Goal: Task Accomplishment & Management: Manage account settings

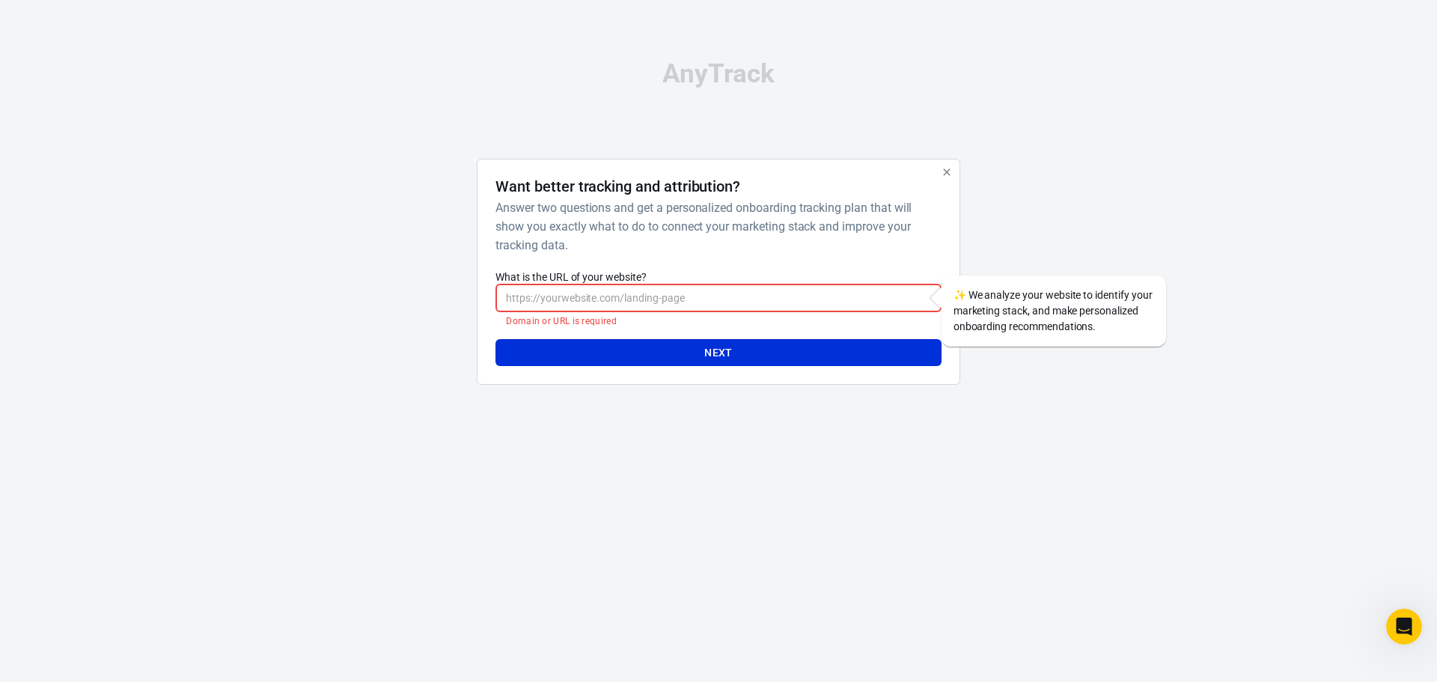
click at [948, 174] on icon "button" at bounding box center [946, 171] width 7 height 7
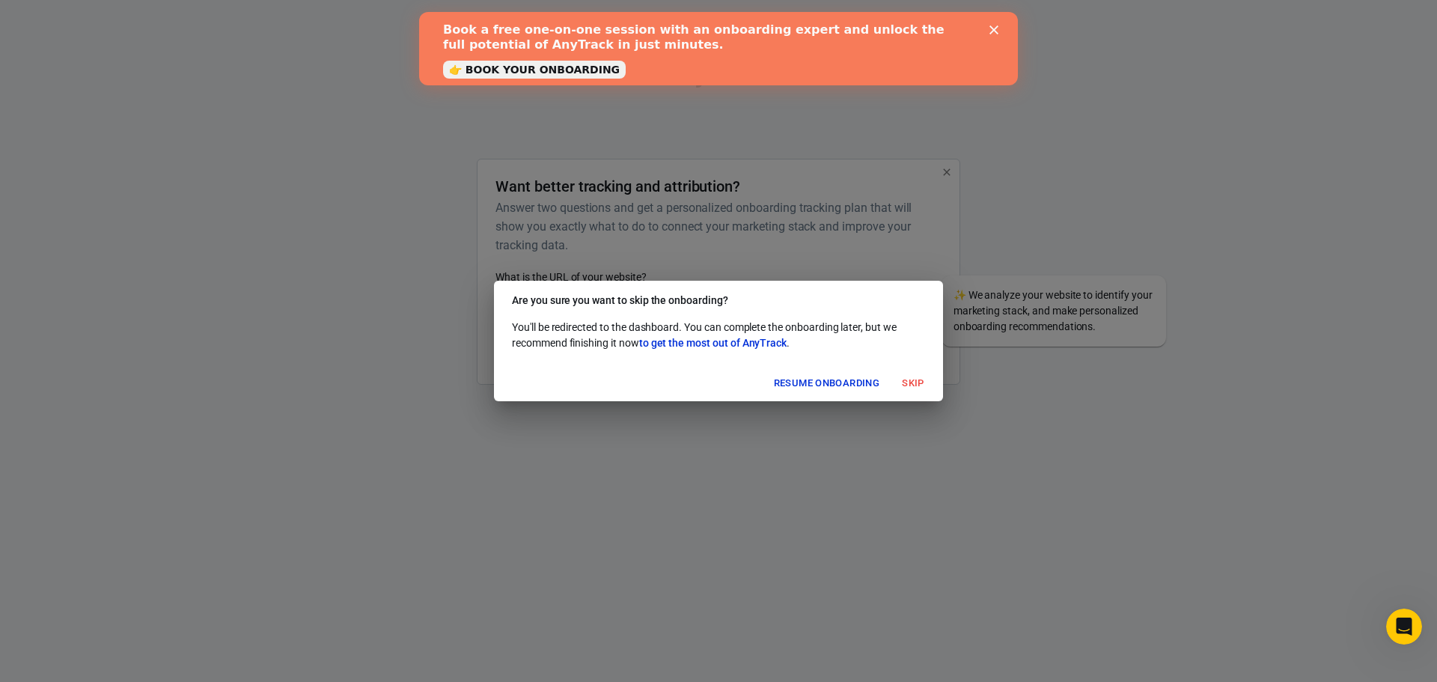
click at [558, 70] on link "👉 BOOK YOUR ONBOARDING" at bounding box center [534, 70] width 183 height 18
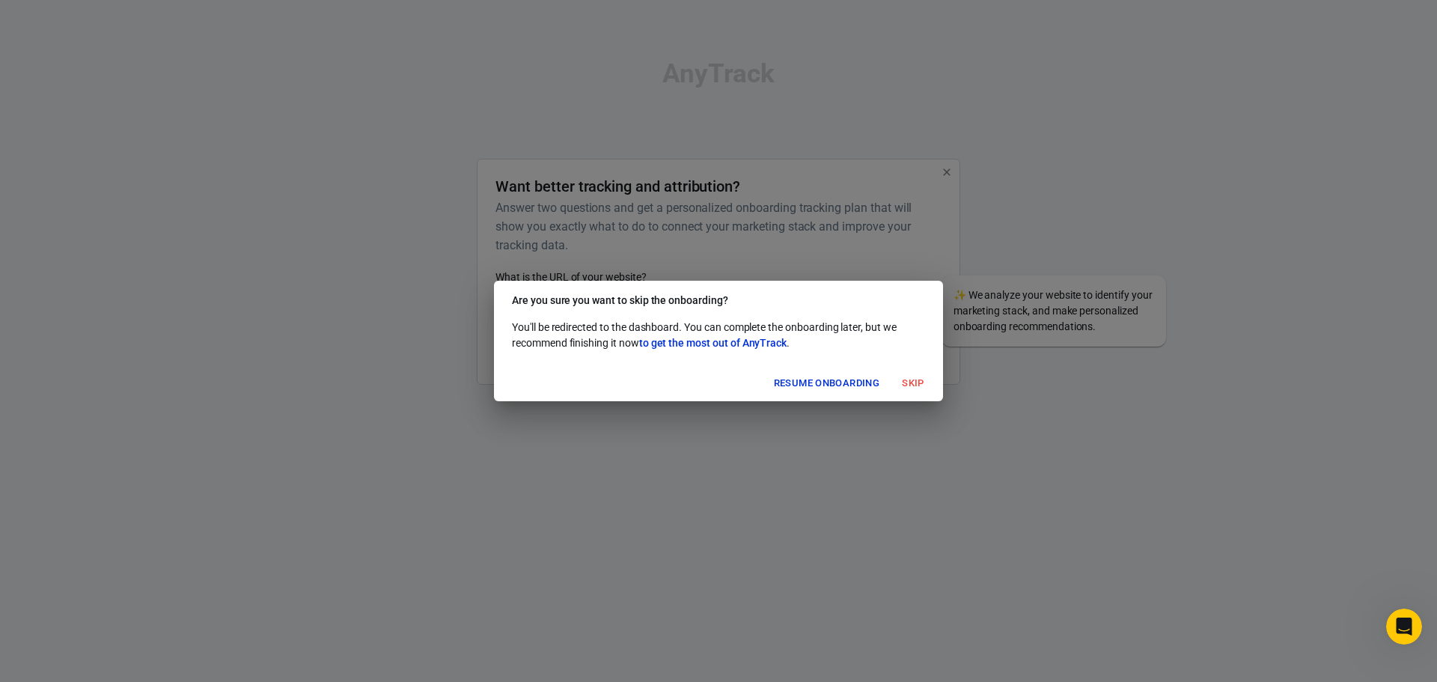
click at [912, 385] on button "Skip" at bounding box center [913, 383] width 48 height 23
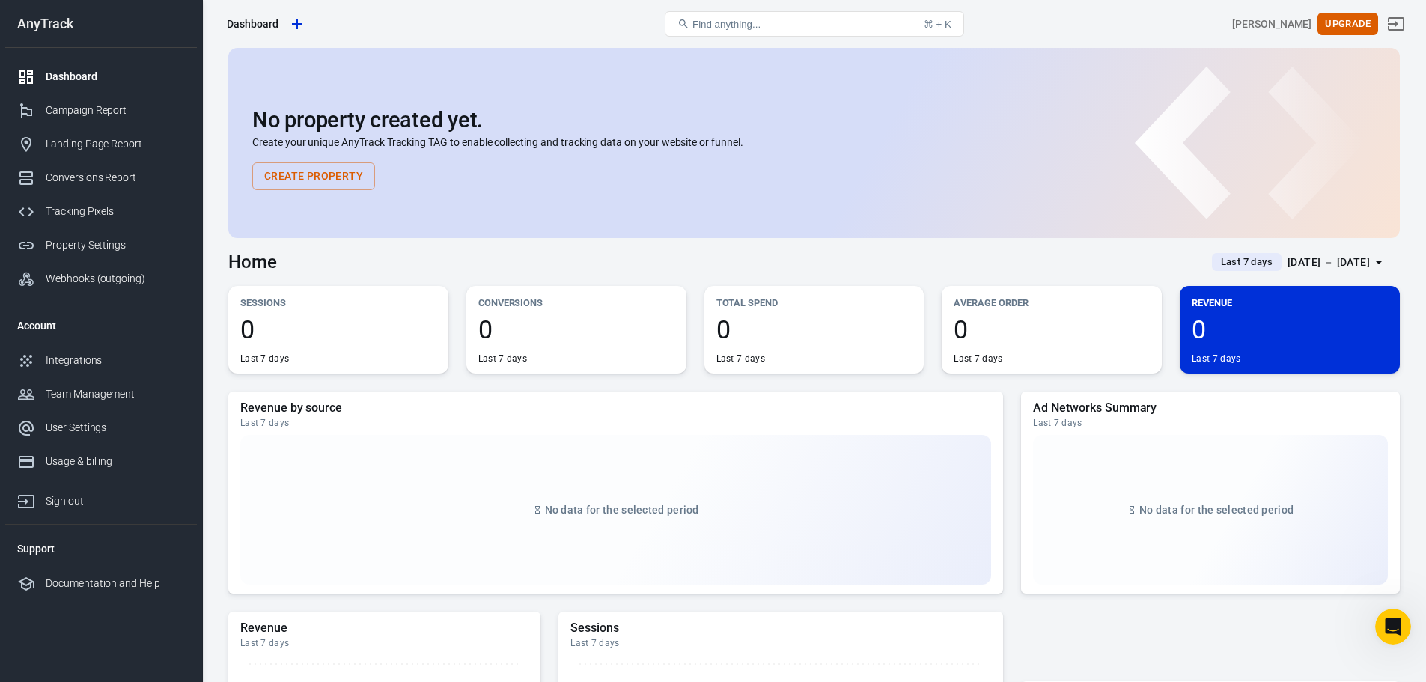
click at [321, 167] on button "Create Property" at bounding box center [313, 176] width 123 height 28
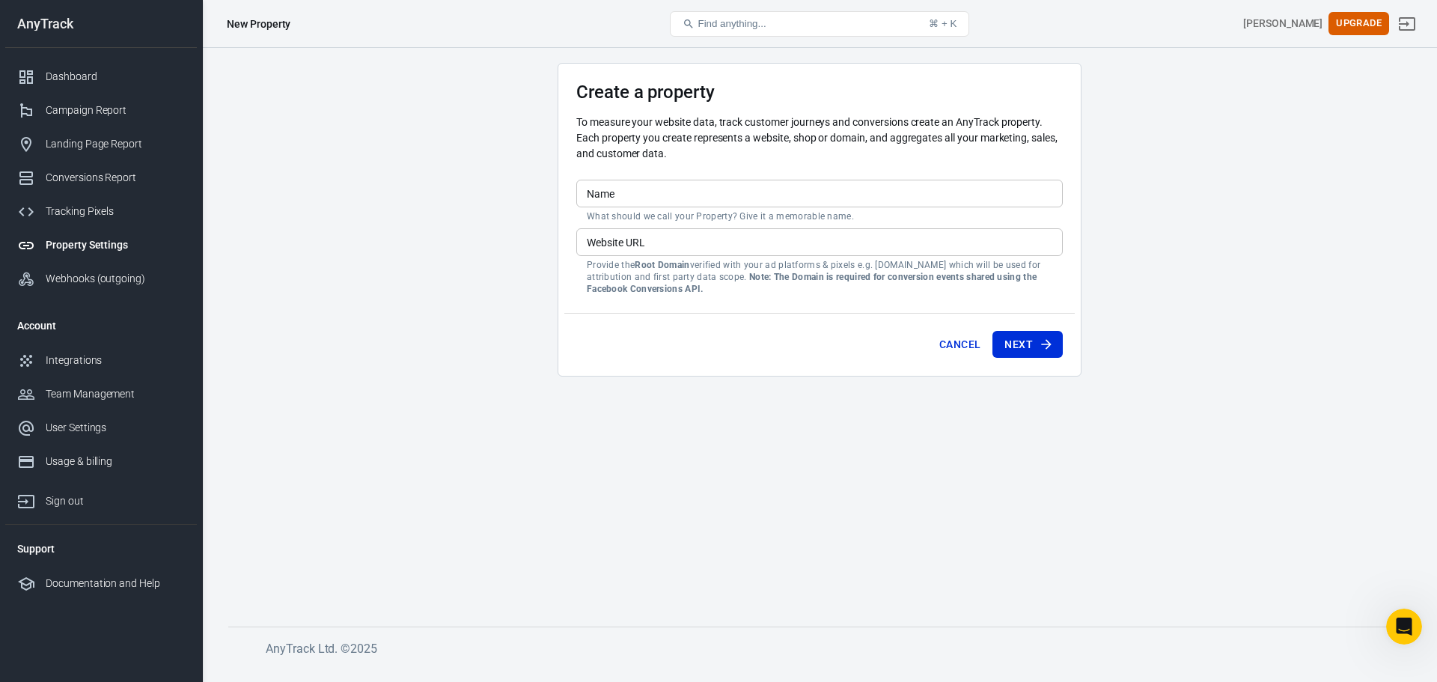
click at [635, 204] on input "Name" at bounding box center [819, 194] width 487 height 28
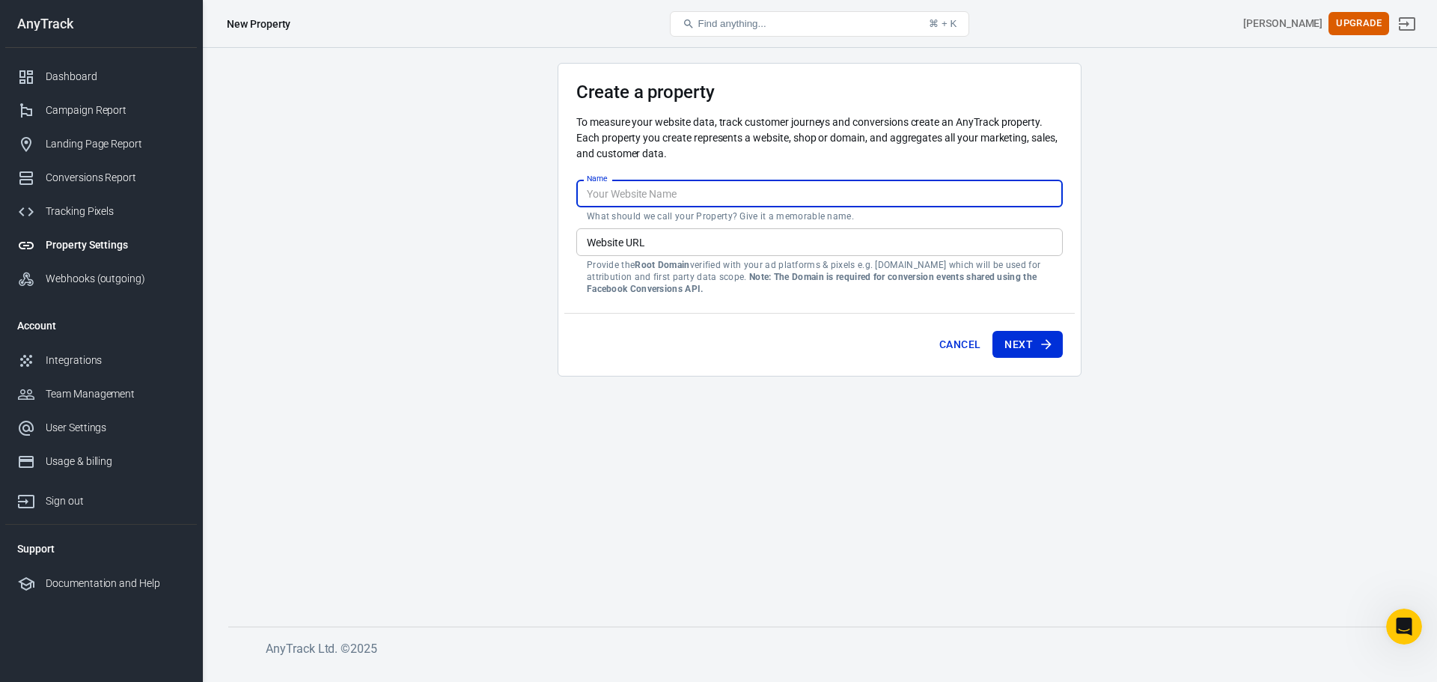
type input "crazy"
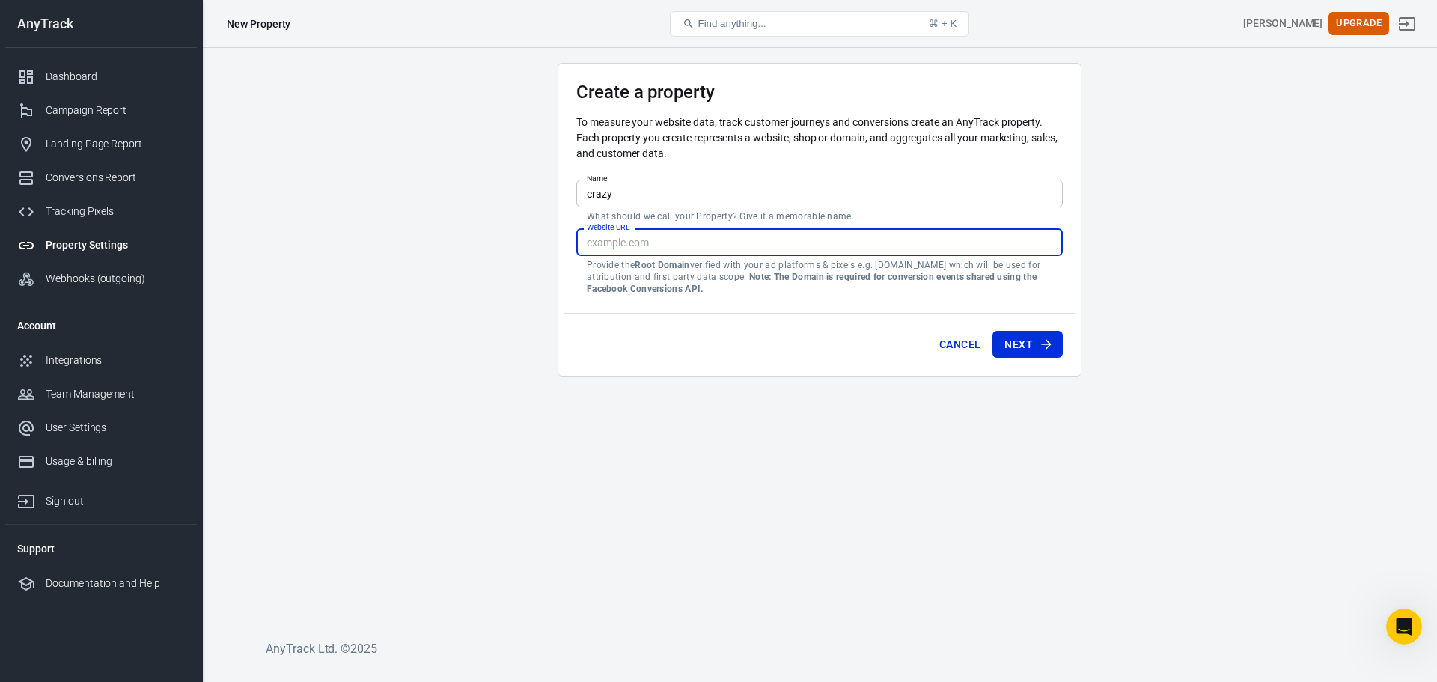
click at [671, 251] on input "Website URL" at bounding box center [819, 242] width 487 height 28
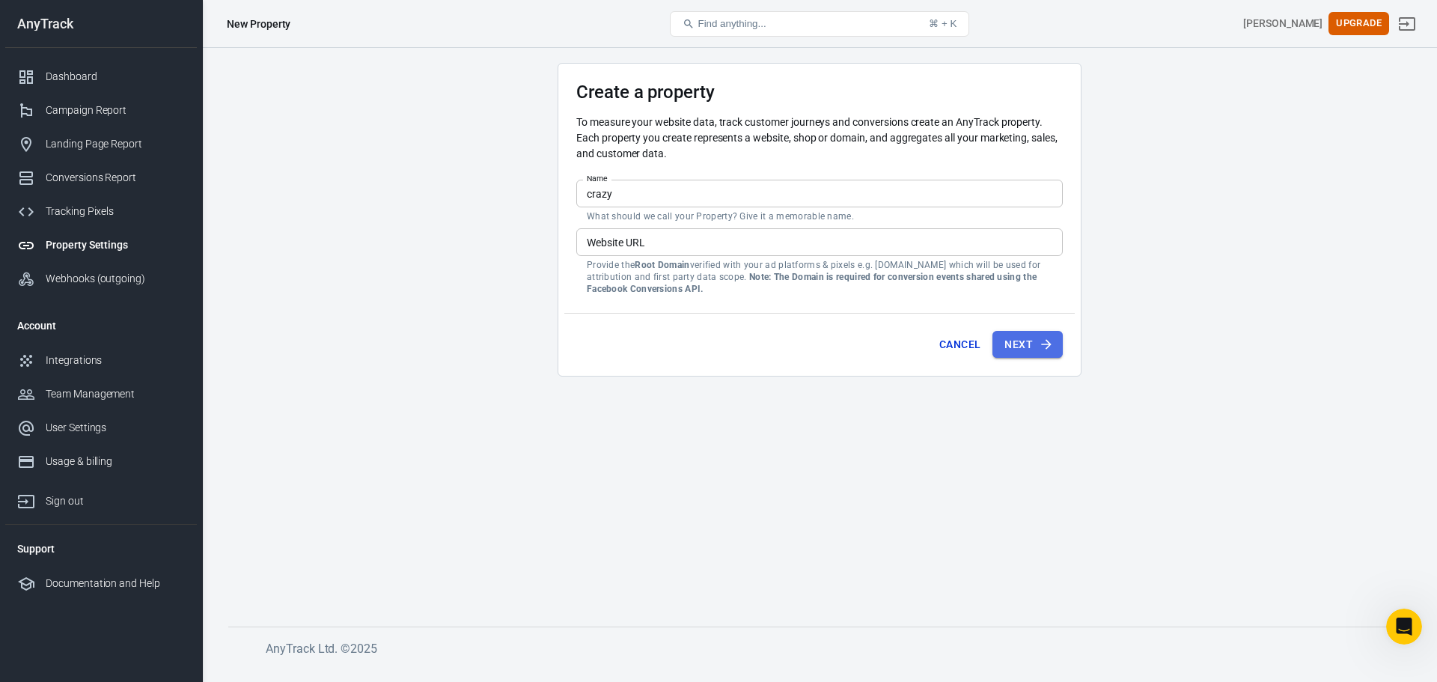
click at [1021, 345] on button "Next" at bounding box center [1027, 345] width 70 height 28
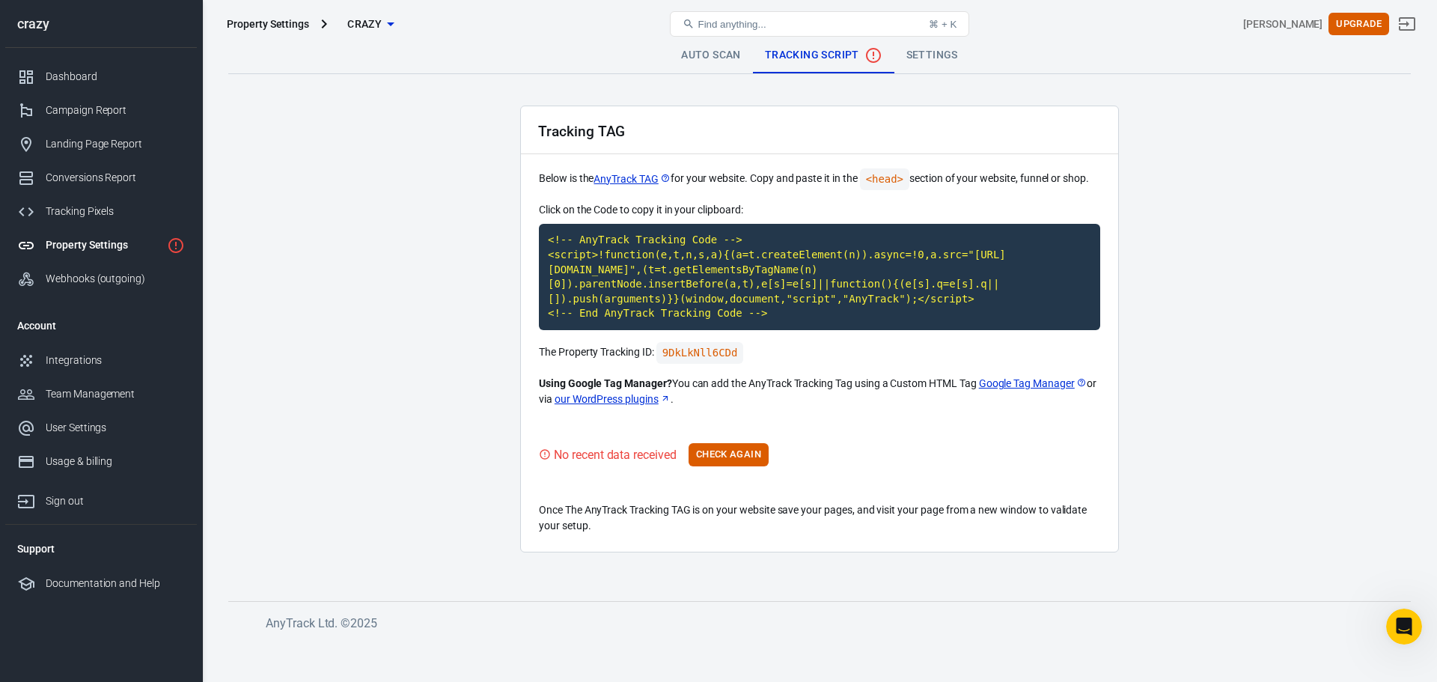
click at [915, 58] on link "Settings" at bounding box center [932, 55] width 76 height 36
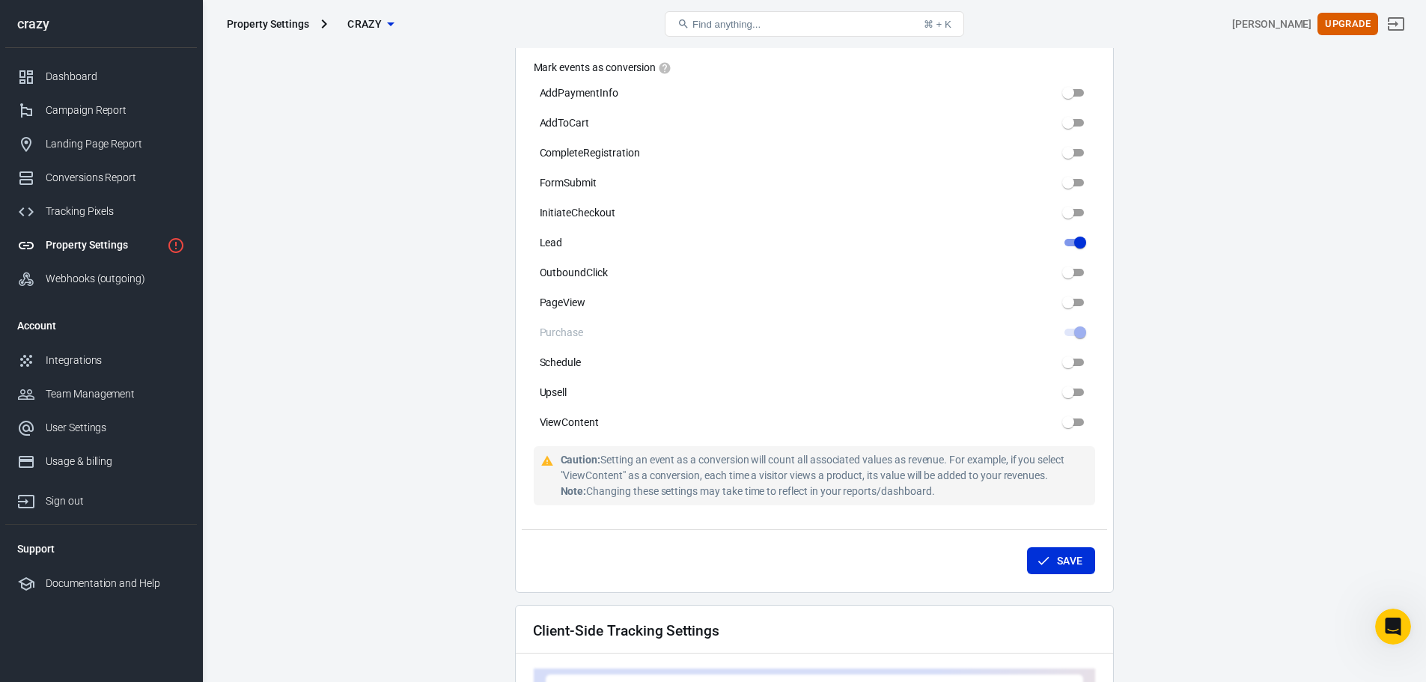
scroll to position [748, 0]
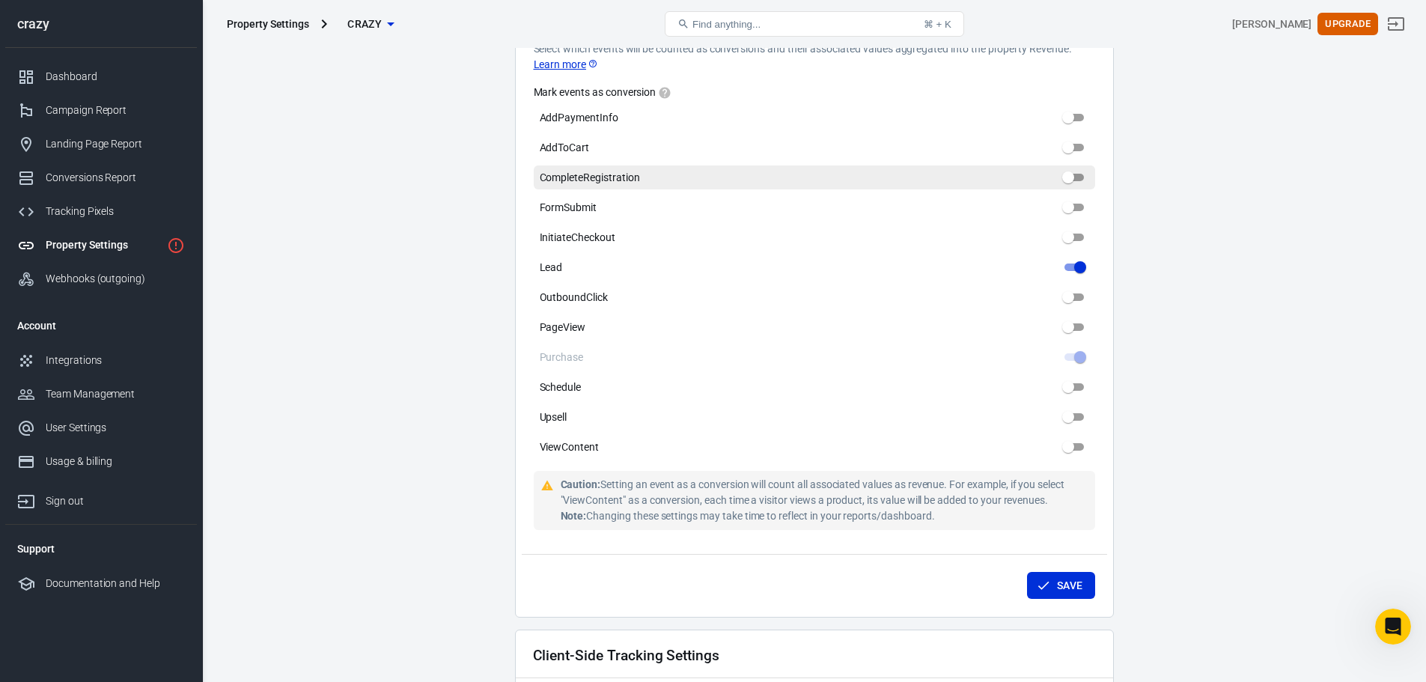
click at [1073, 168] on input "CompleteRegistration" at bounding box center [1068, 177] width 54 height 18
checkbox input "false"
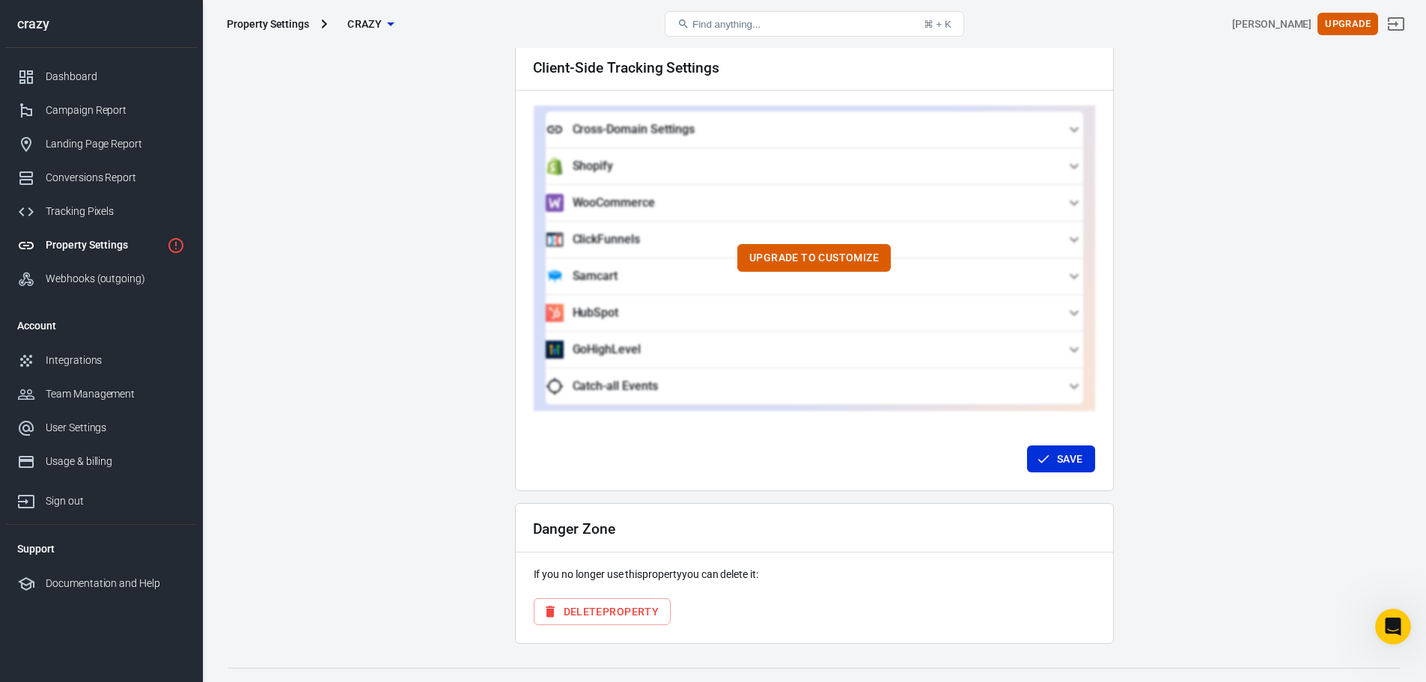
scroll to position [1350, 0]
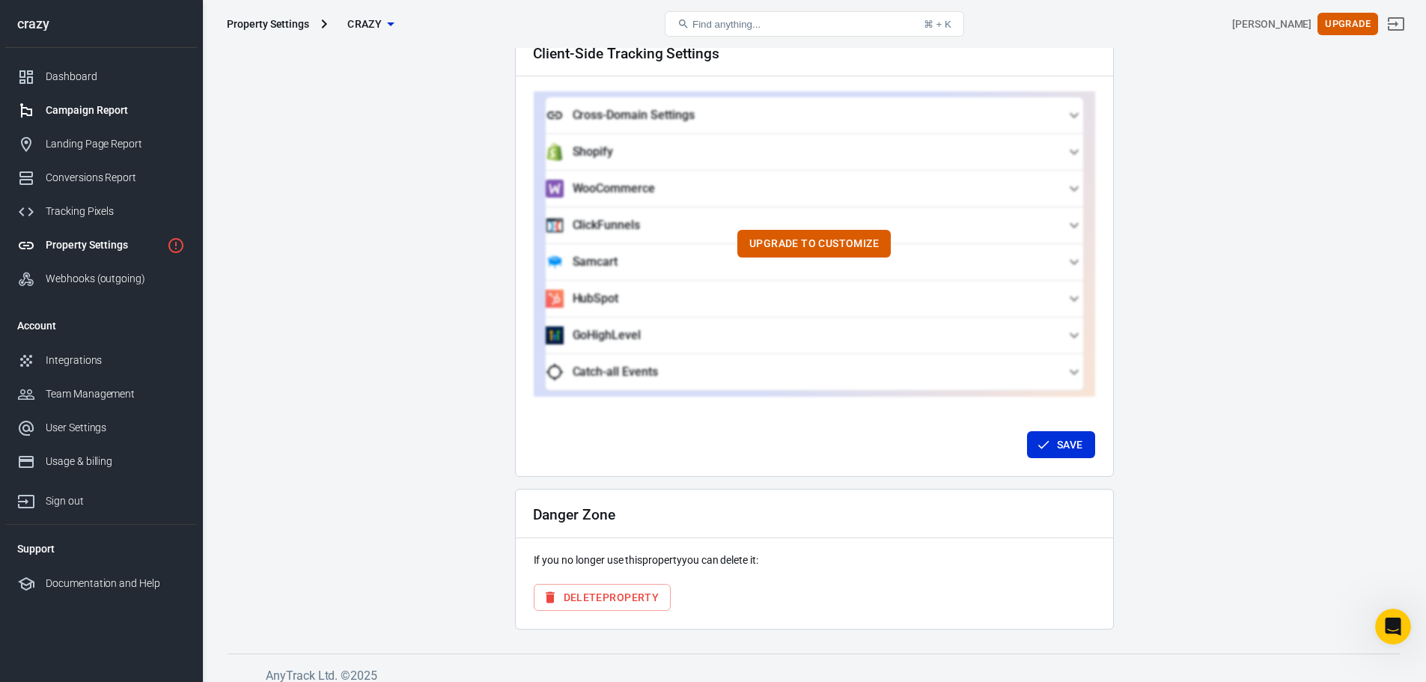
click at [109, 114] on div "Campaign Report" at bounding box center [115, 111] width 139 height 16
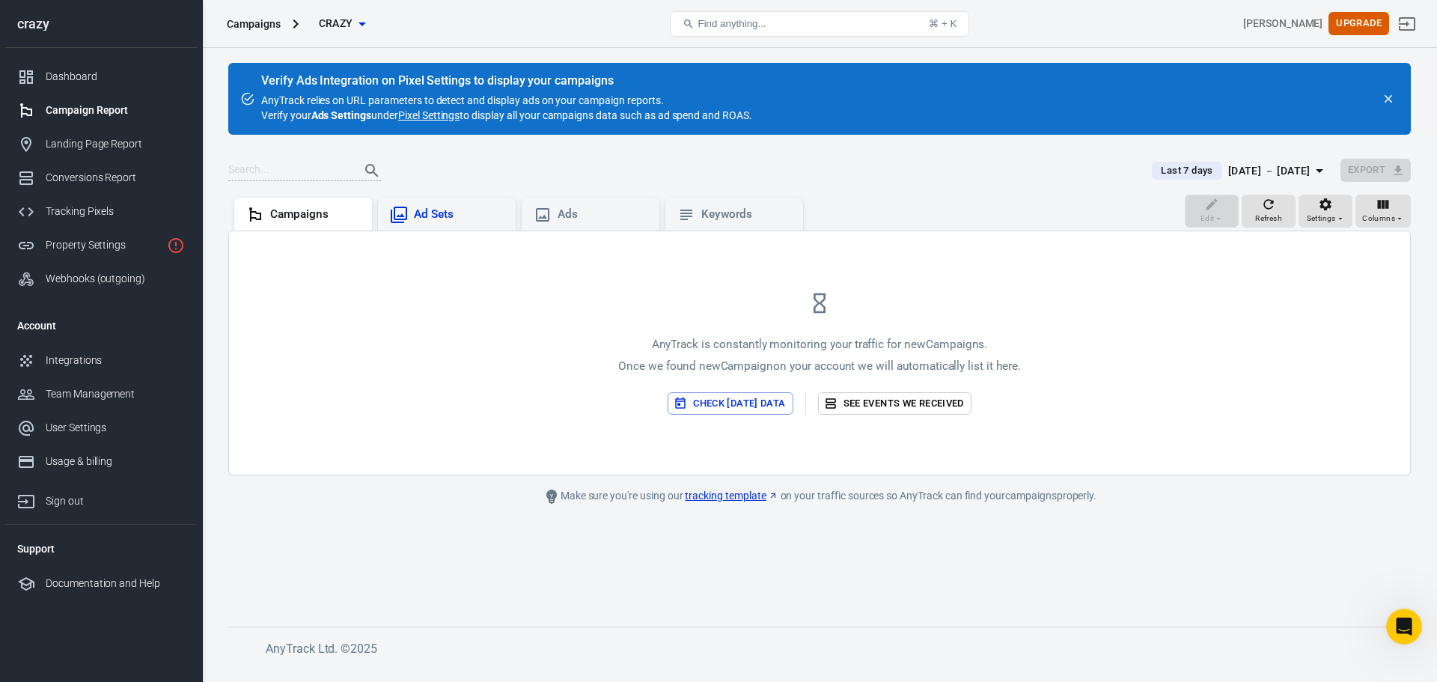
click at [461, 201] on div "Ad Sets" at bounding box center [447, 214] width 138 height 33
click at [580, 219] on div "Ads" at bounding box center [603, 215] width 90 height 16
click at [302, 213] on div "Campaigns" at bounding box center [315, 215] width 90 height 16
click at [117, 208] on div "Tracking Pixels" at bounding box center [115, 212] width 139 height 16
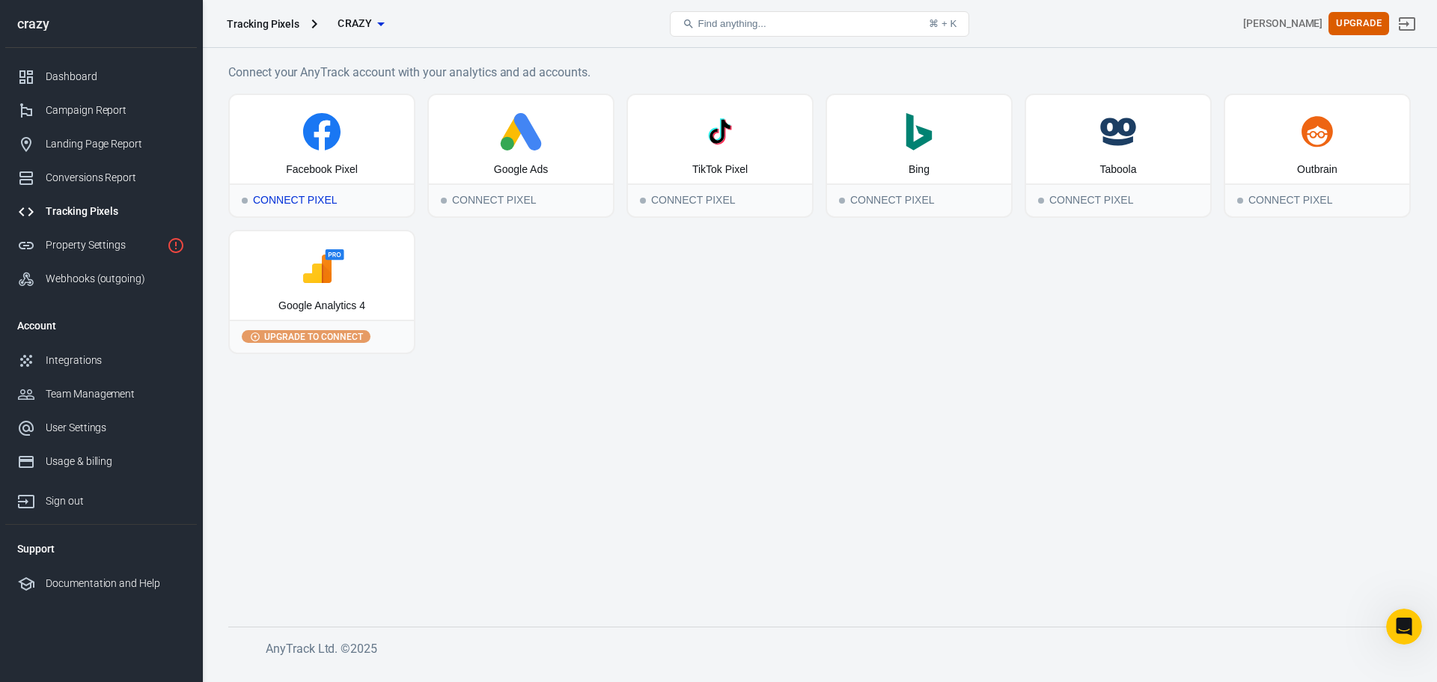
click at [314, 133] on icon at bounding box center [321, 131] width 37 height 37
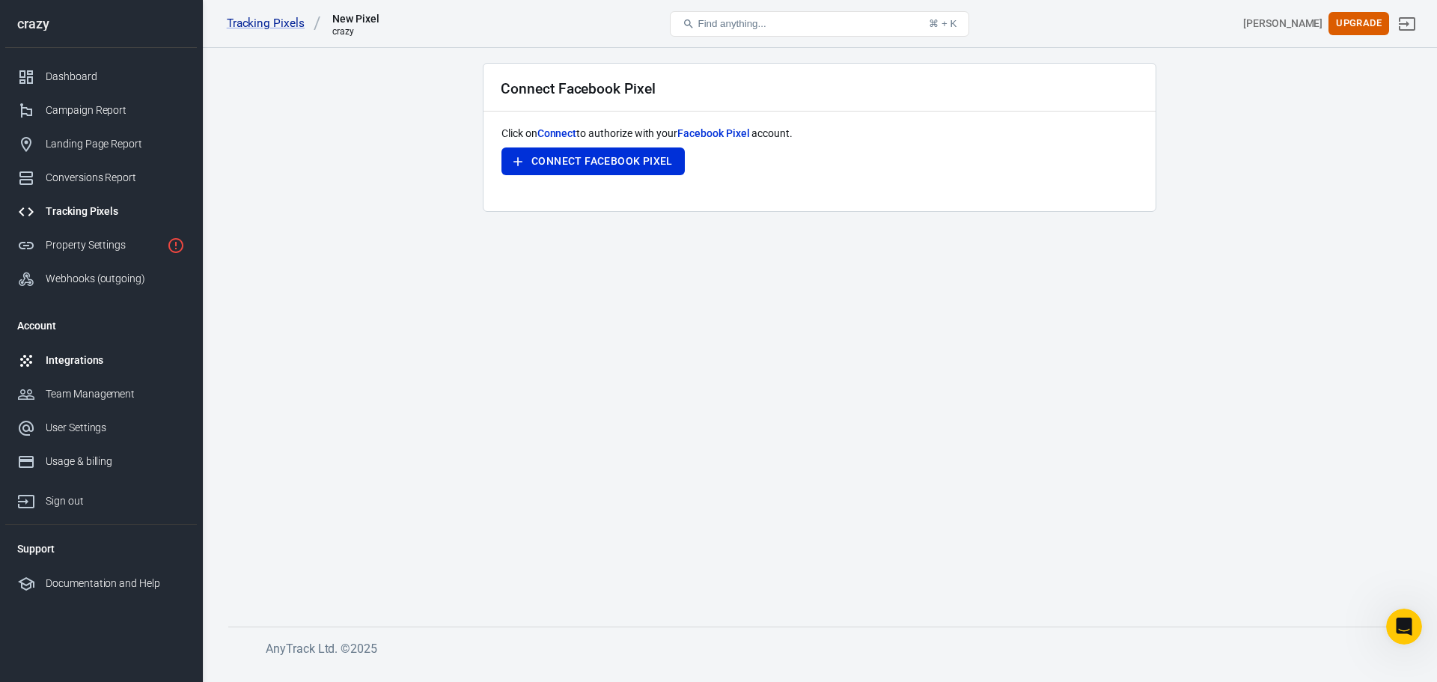
click at [131, 359] on div "Integrations" at bounding box center [115, 361] width 139 height 16
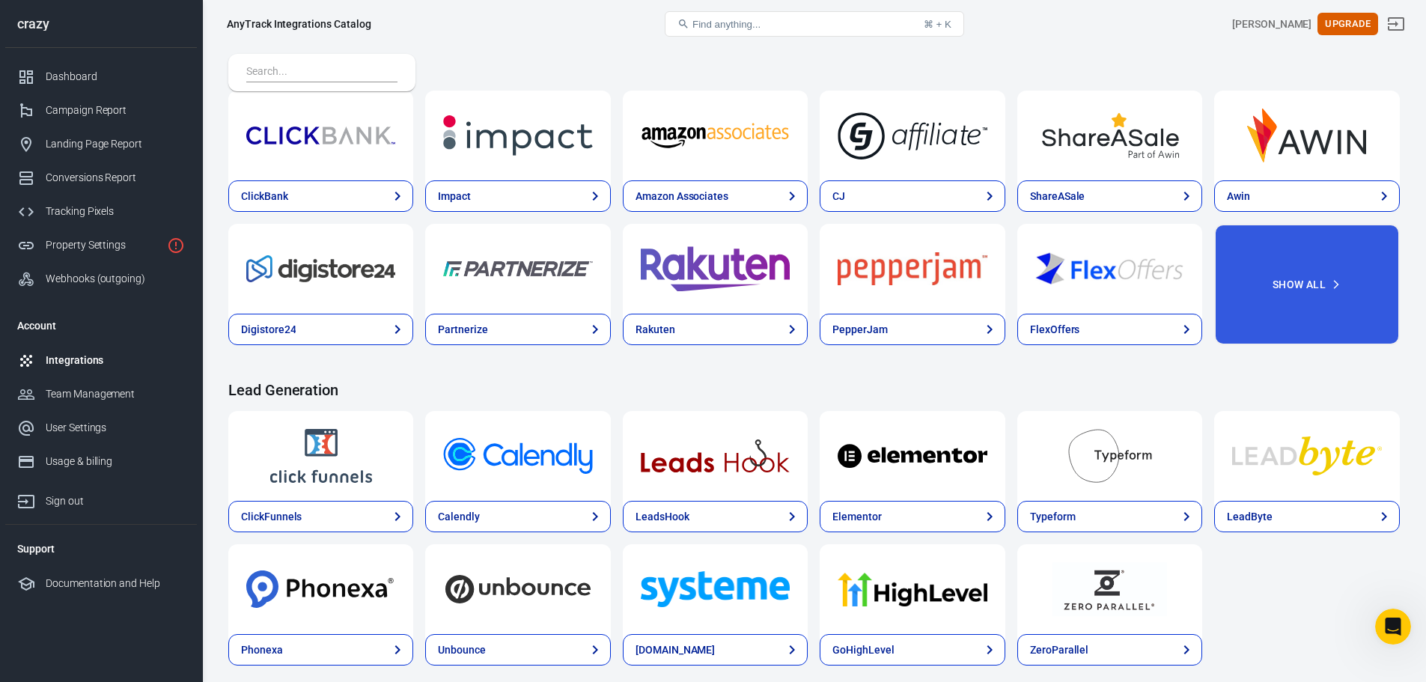
scroll to position [499, 0]
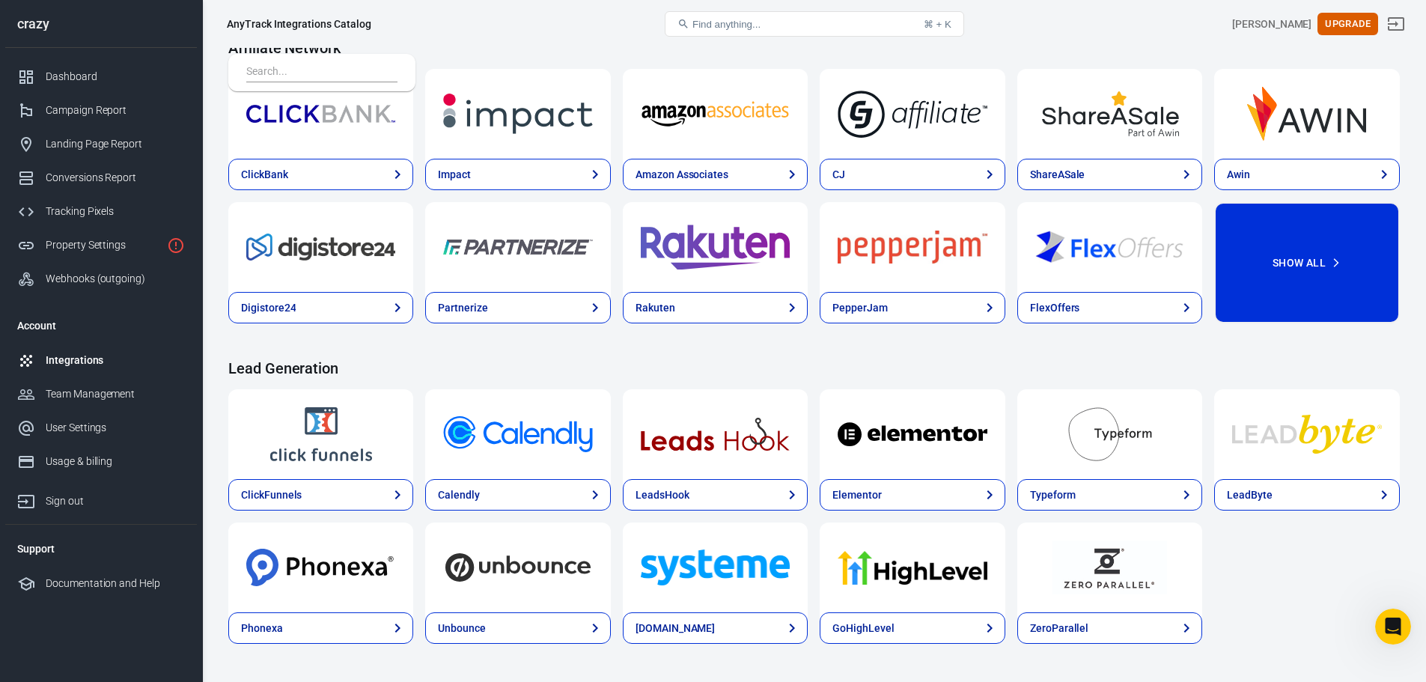
click at [1275, 269] on button "Show All" at bounding box center [1306, 262] width 185 height 121
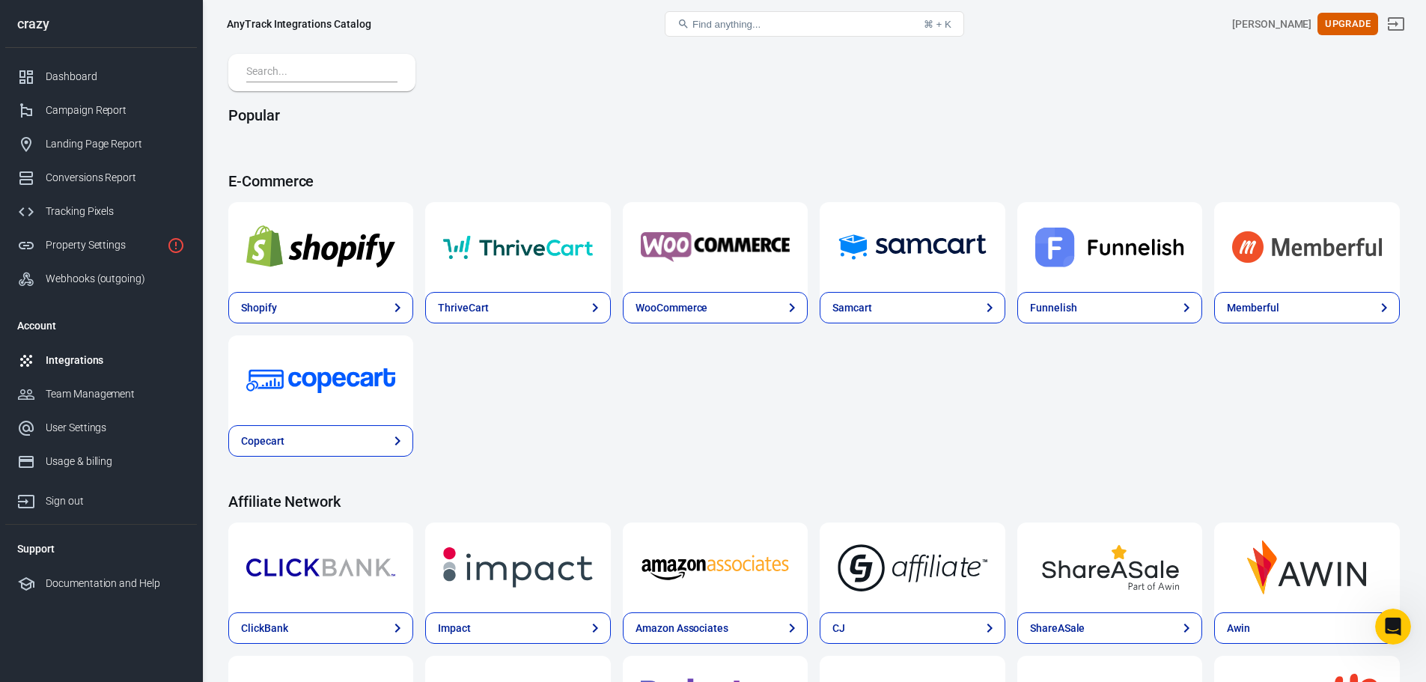
scroll to position [0, 0]
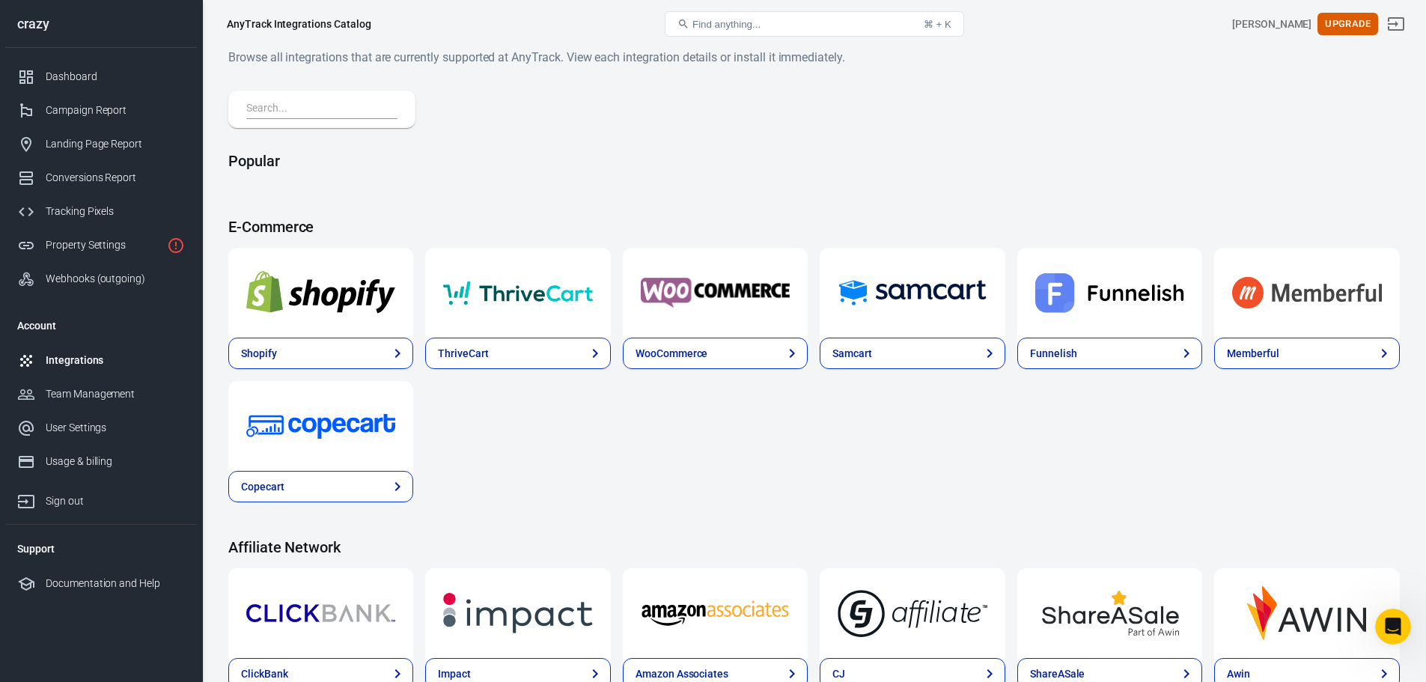
click at [377, 105] on input "text" at bounding box center [318, 109] width 145 height 19
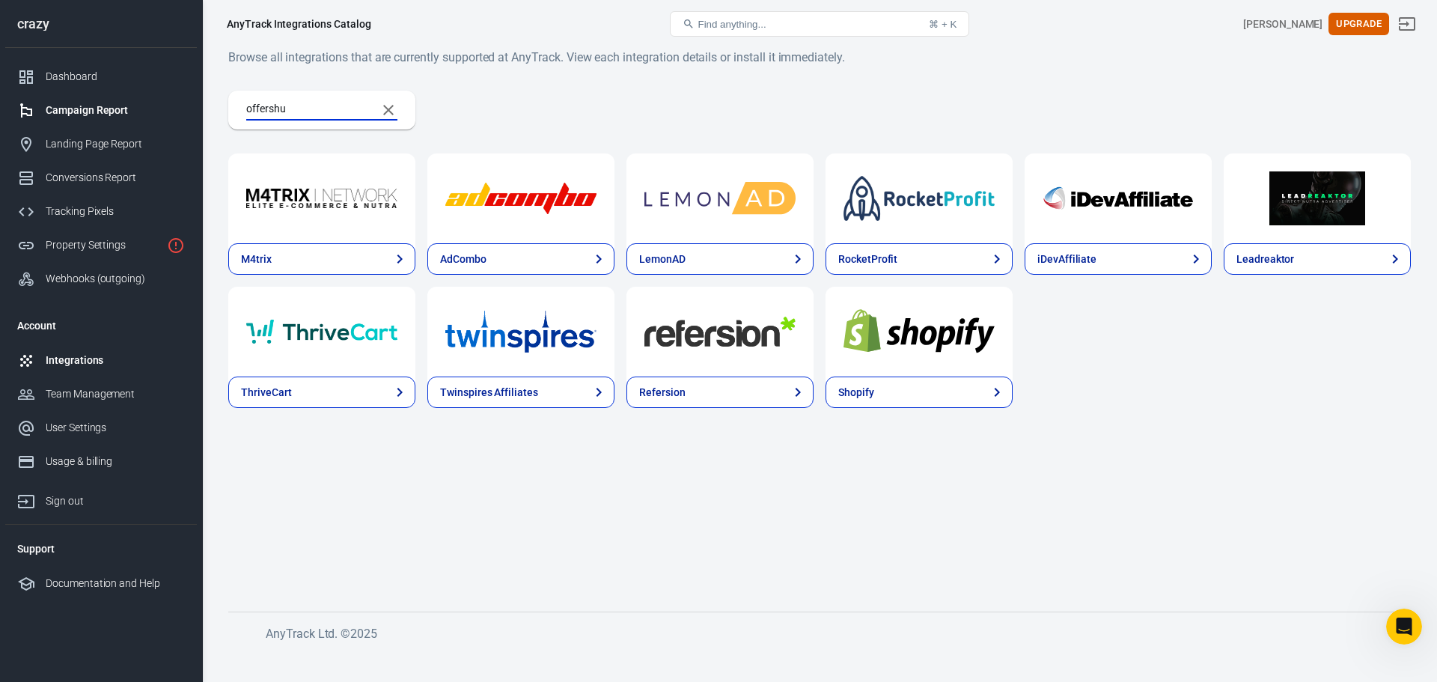
type input "offershu"
click at [93, 111] on div "Campaign Report" at bounding box center [115, 111] width 139 height 16
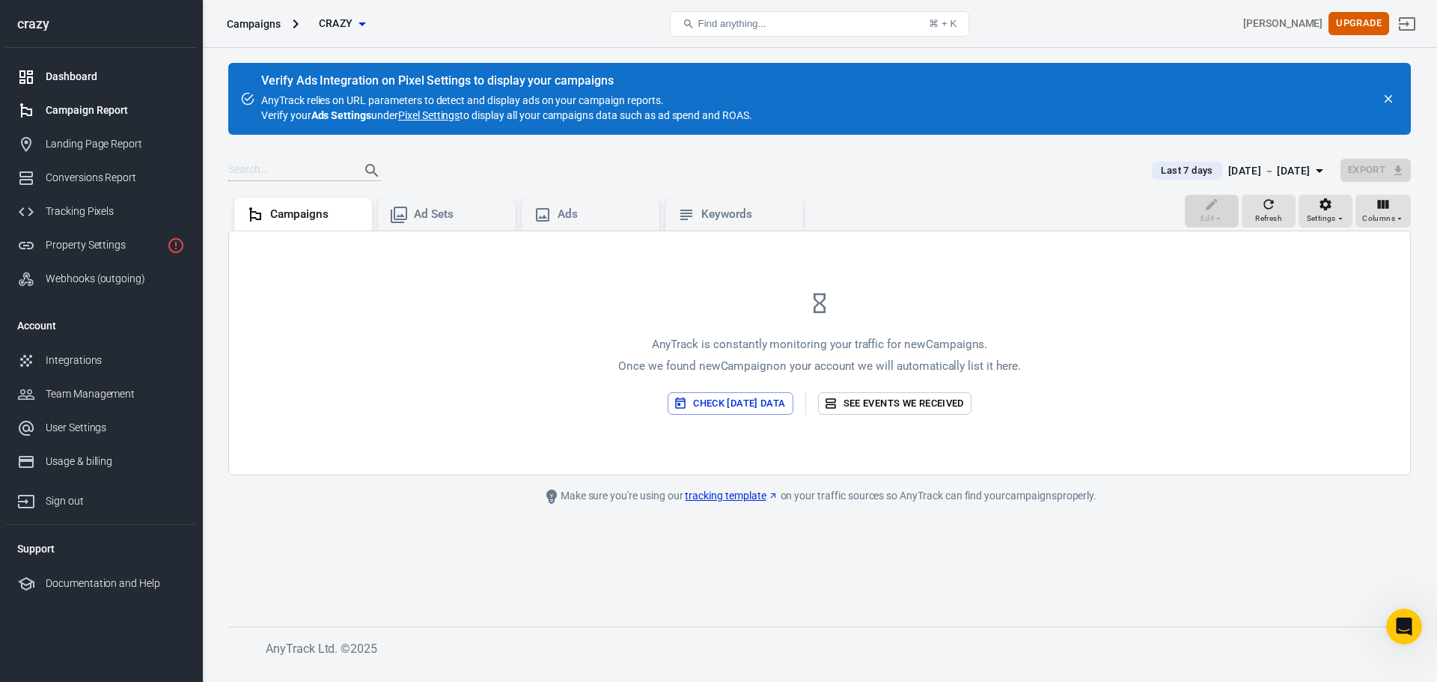
click at [85, 77] on div "Dashboard" at bounding box center [115, 77] width 139 height 16
